Goal: Task Accomplishment & Management: Use online tool/utility

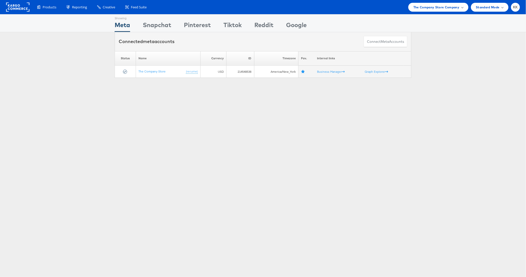
click at [452, 2] on div "Products Product Catalogs Enhance Your Product Catalog, Map Them to Publishers,…" at bounding box center [263, 7] width 526 height 14
click at [451, 7] on span "The Company Store Company" at bounding box center [436, 7] width 46 height 5
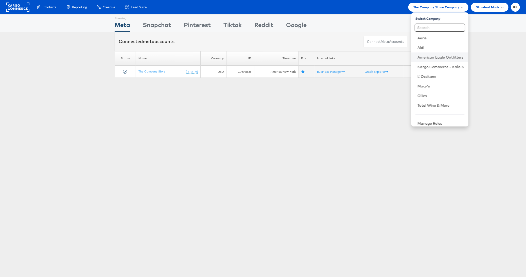
click at [440, 60] on li "American Eagle Outfitters" at bounding box center [439, 57] width 57 height 10
click at [438, 58] on link "American Eagle Outfitters" at bounding box center [440, 57] width 47 height 5
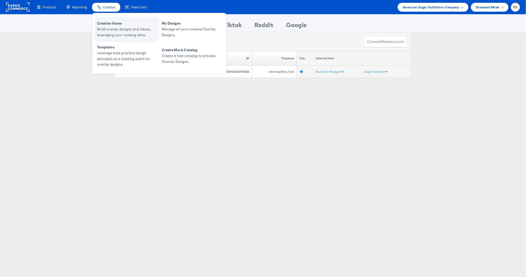
click at [112, 24] on span "Creative Home" at bounding box center [127, 24] width 61 height 6
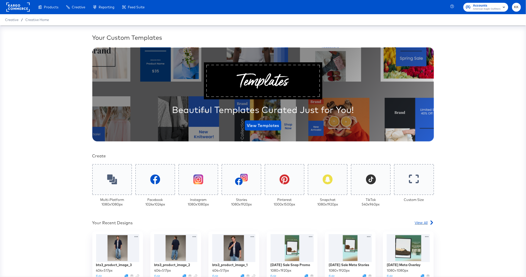
click at [422, 222] on span "View All" at bounding box center [421, 222] width 13 height 5
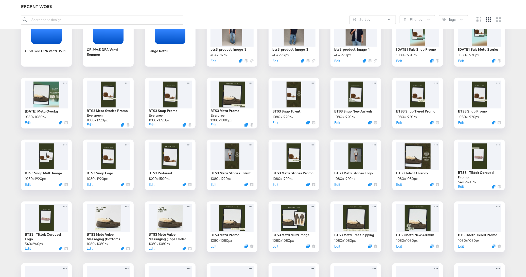
scroll to position [97, 0]
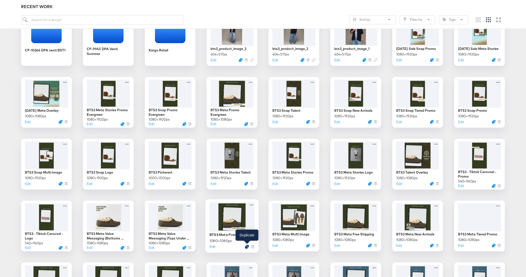
click at [247, 246] on icon "Duplicate" at bounding box center [247, 247] width 4 height 4
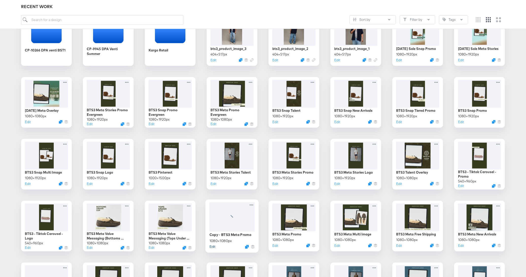
click at [213, 247] on button "Edit" at bounding box center [212, 246] width 6 height 5
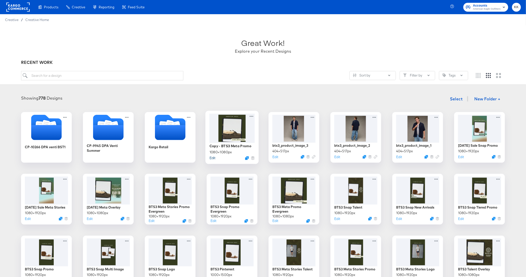
click at [213, 158] on button "Edit" at bounding box center [212, 157] width 6 height 5
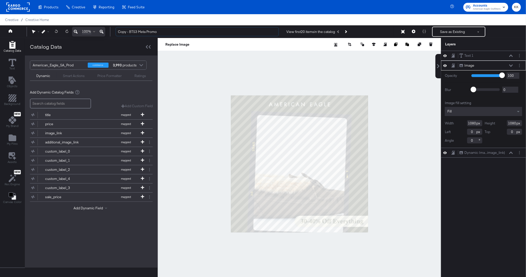
drag, startPoint x: 129, startPoint y: 33, endPoint x: 95, endPoint y: 33, distance: 34.5
click at [98, 33] on div "100% Copy - BTS3 Meta Promo View first 20 items in the catalog Save as Existing…" at bounding box center [263, 31] width 526 height 13
type input "BTS3 Meta Promo"
click at [391, 227] on div at bounding box center [299, 164] width 283 height 252
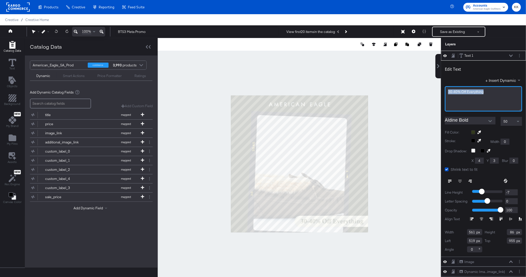
drag, startPoint x: 487, startPoint y: 91, endPoint x: 440, endPoint y: 91, distance: 47.2
click at [440, 91] on div "Text 1 Text 1 Edit Text + Insert Dynamic 30-40% Off Everything Aldine Bold 50 F…" at bounding box center [480, 166] width 91 height 231
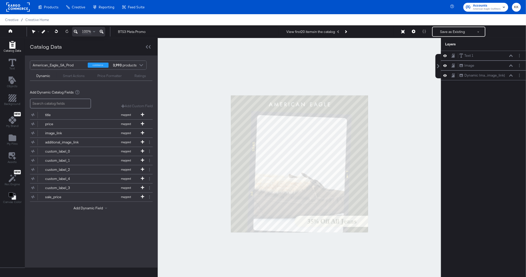
click at [389, 144] on div at bounding box center [299, 164] width 283 height 252
click at [459, 30] on button "Save as Existing" at bounding box center [453, 31] width 40 height 9
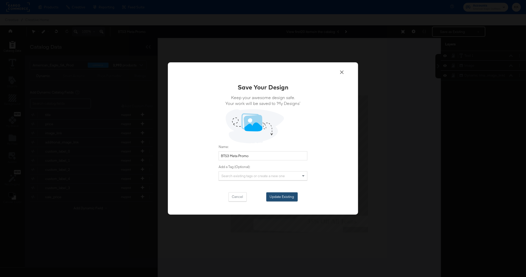
click at [285, 195] on button "Update Existing" at bounding box center [281, 196] width 31 height 9
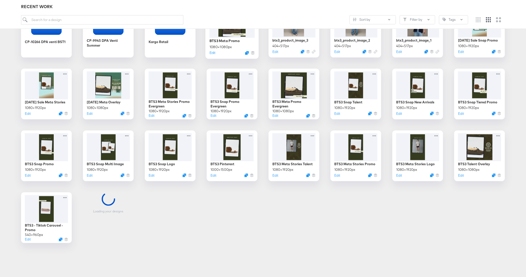
scroll to position [106, 0]
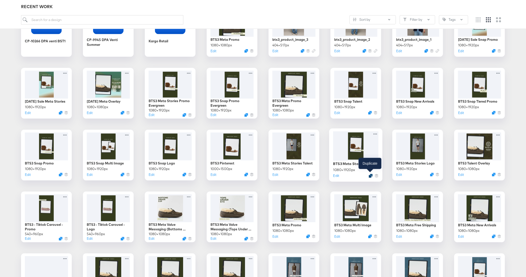
click at [370, 175] on icon "Duplicate" at bounding box center [371, 176] width 4 height 4
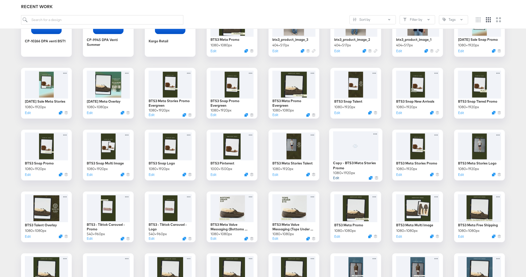
click at [337, 178] on button "Edit" at bounding box center [336, 177] width 6 height 5
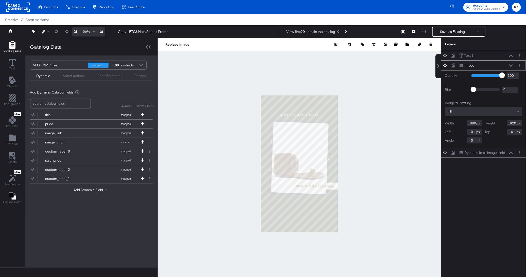
click at [102, 31] on icon at bounding box center [102, 32] width 4 height 6
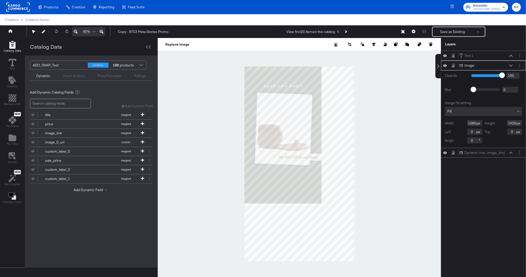
click at [102, 31] on icon at bounding box center [102, 32] width 4 height 6
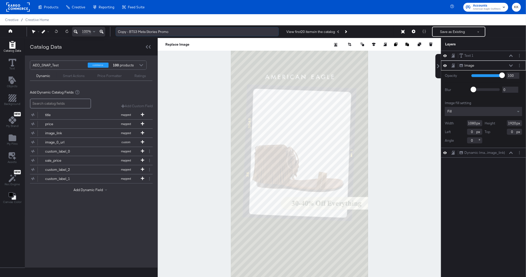
drag, startPoint x: 129, startPoint y: 31, endPoint x: 123, endPoint y: 31, distance: 6.3
click at [124, 31] on input "Copy - BTS3 Meta Stories Promo" at bounding box center [197, 31] width 163 height 9
type input "BTS3 Meta Stories Promo"
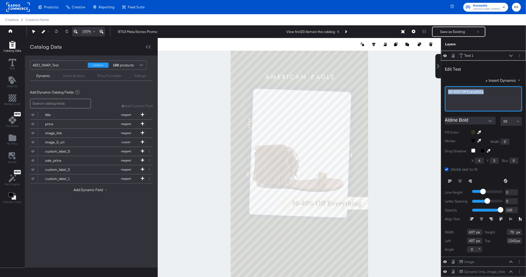
drag, startPoint x: 484, startPoint y: 91, endPoint x: 445, endPoint y: 91, distance: 39.3
click at [445, 91] on div "30-40% Off Everything" at bounding box center [483, 98] width 77 height 25
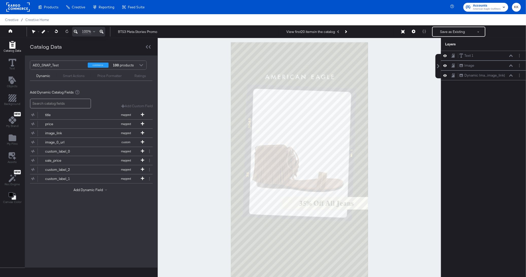
click at [403, 123] on div at bounding box center [299, 164] width 283 height 252
click at [75, 33] on icon at bounding box center [76, 32] width 4 height 6
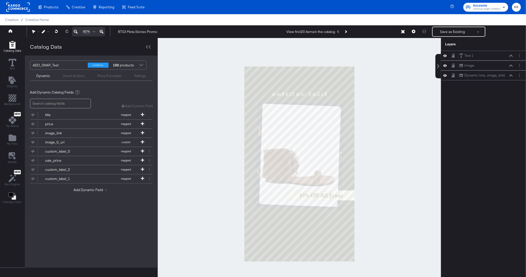
click at [186, 177] on div at bounding box center [299, 164] width 283 height 252
click at [454, 35] on button "Save as Existing" at bounding box center [453, 31] width 40 height 9
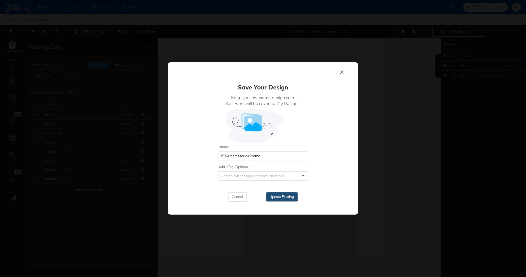
click at [281, 199] on button "Update Existing" at bounding box center [281, 196] width 31 height 9
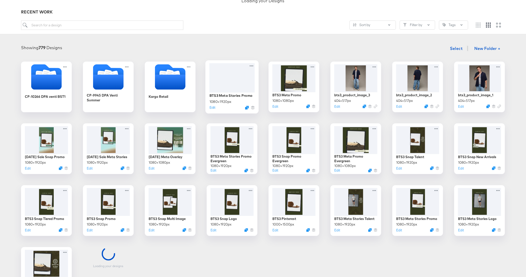
scroll to position [59, 0]
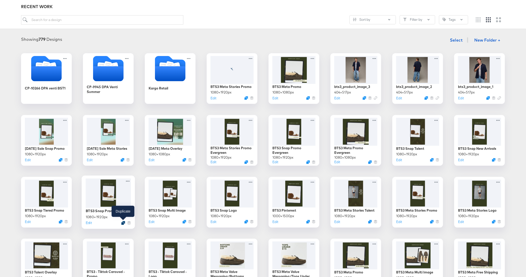
click at [123, 224] on icon "Duplicate" at bounding box center [123, 223] width 4 height 4
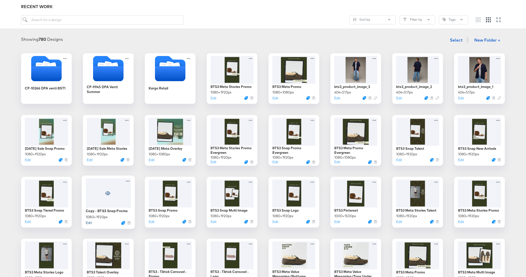
click at [90, 223] on button "Edit" at bounding box center [89, 222] width 6 height 5
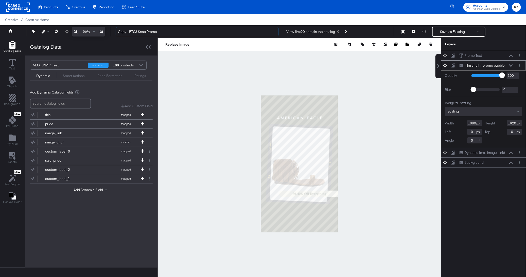
drag, startPoint x: 130, startPoint y: 32, endPoint x: 110, endPoint y: 32, distance: 19.8
click at [110, 32] on div "56% Copy - BTS3 Snap Promo View first 20 items in the catalog Save as Existing …" at bounding box center [263, 31] width 526 height 13
type input "BTS3 Snap Promo"
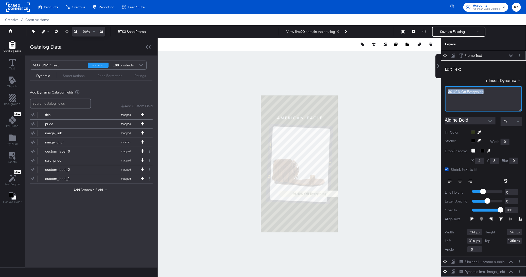
drag, startPoint x: 492, startPoint y: 92, endPoint x: 440, endPoint y: 92, distance: 51.7
click at [440, 92] on div "Promo Text Promo Text Edit Text + Insert Dynamic 30-40% Off Everything Aldine B…" at bounding box center [480, 166] width 91 height 231
click at [365, 128] on div at bounding box center [299, 164] width 283 height 252
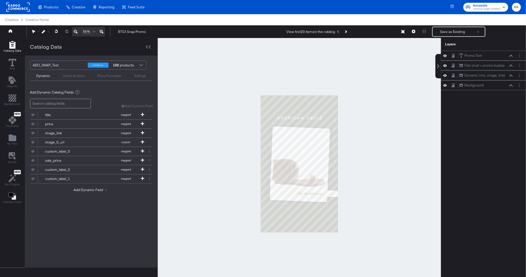
click at [102, 31] on icon at bounding box center [102, 32] width 4 height 4
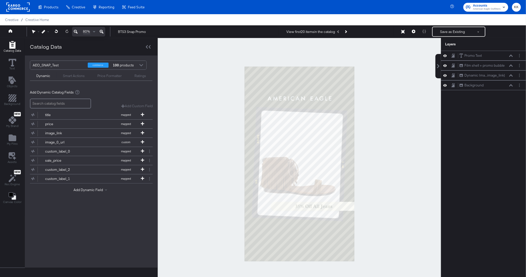
click at [209, 146] on div at bounding box center [299, 164] width 283 height 252
click at [464, 33] on button "Save as Existing" at bounding box center [453, 31] width 40 height 9
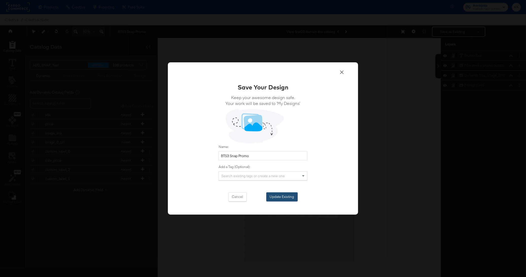
click at [288, 197] on button "Update Existing" at bounding box center [281, 196] width 31 height 9
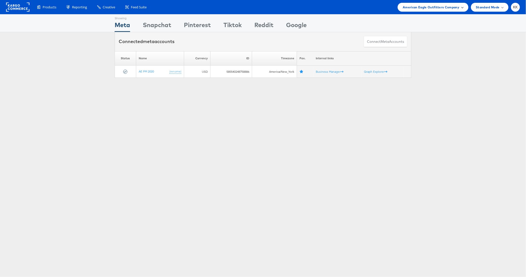
click at [439, 9] on span "American Eagle Outfitters Company" at bounding box center [431, 7] width 57 height 5
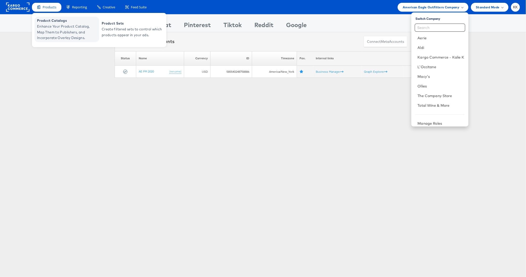
click at [51, 34] on span "Enhance Your Product Catalog, Map Them to Publishers, and Incorporate Overlay D…" at bounding box center [67, 32] width 61 height 17
